Goal: Task Accomplishment & Management: Manage account settings

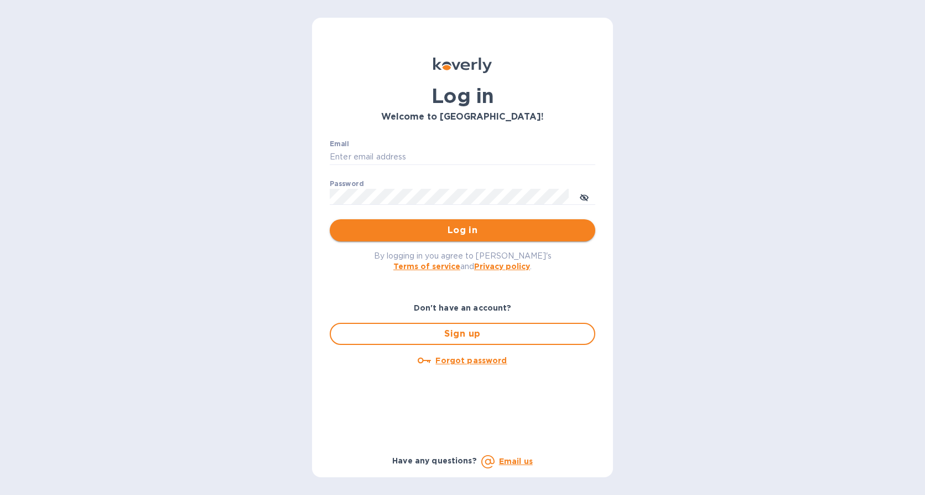
type input "[EMAIL_ADDRESS][DOMAIN_NAME]"
click at [485, 229] on span "Log in" at bounding box center [463, 230] width 248 height 13
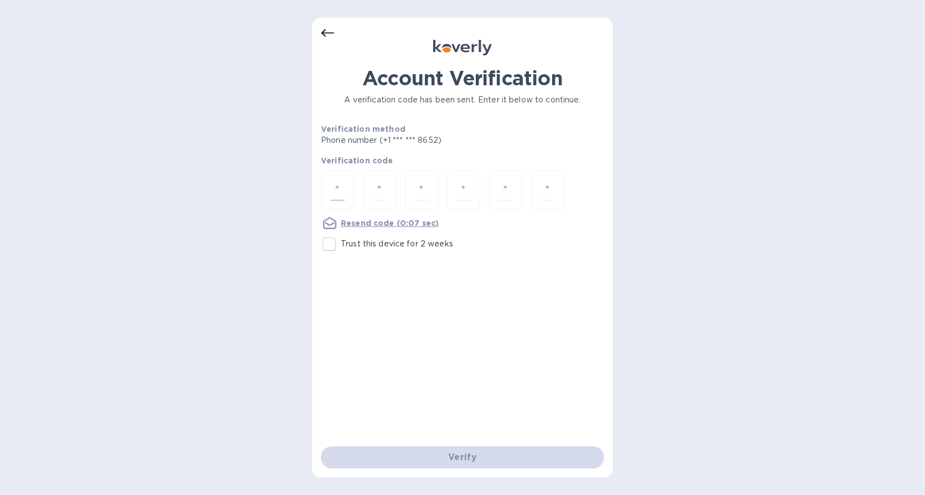
click at [338, 179] on div at bounding box center [337, 189] width 33 height 39
type input "5"
type input "2"
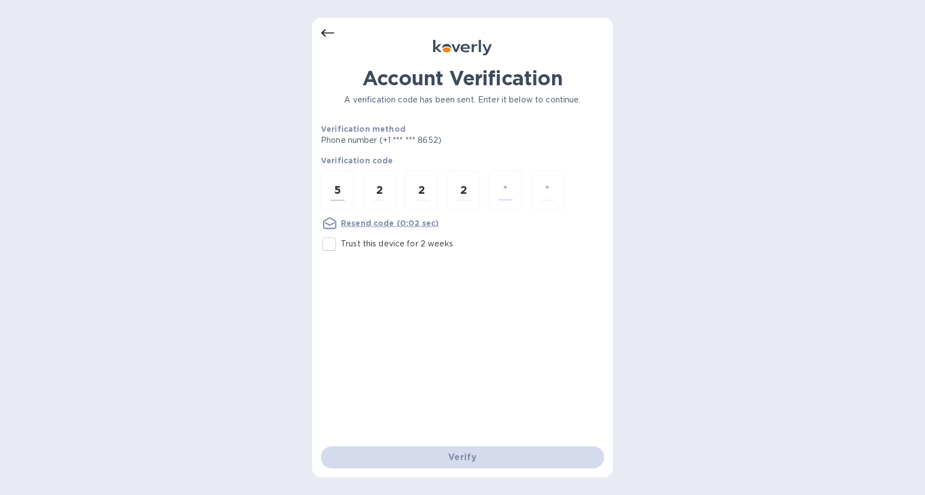
type input "5"
type input "9"
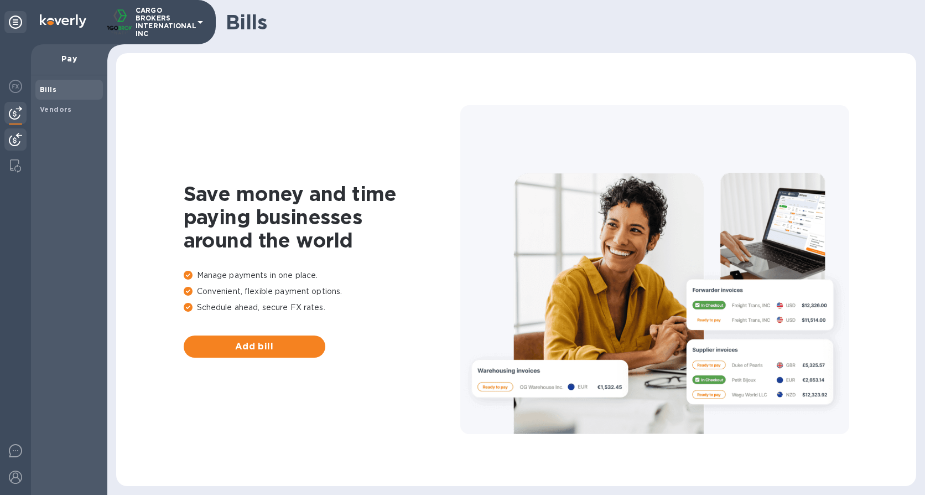
click at [17, 142] on img at bounding box center [15, 139] width 13 height 13
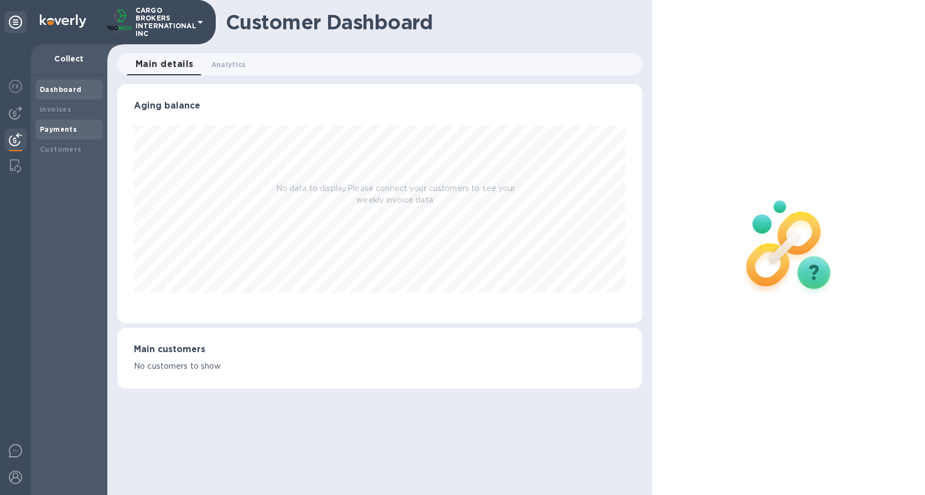
scroll to position [239, 526]
click at [48, 134] on div "Payments" at bounding box center [69, 129] width 59 height 11
